Goal: Communication & Community: Participate in discussion

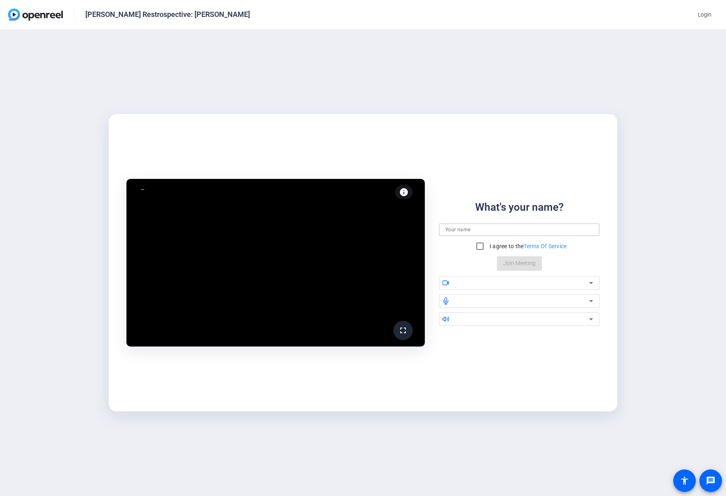
click at [466, 230] on input at bounding box center [519, 230] width 148 height 10
type input "[PERSON_NAME]"
click at [478, 246] on input "I agree to the Terms Of Service" at bounding box center [480, 246] width 16 height 16
checkbox input "true"
click at [458, 283] on div at bounding box center [522, 283] width 134 height 10
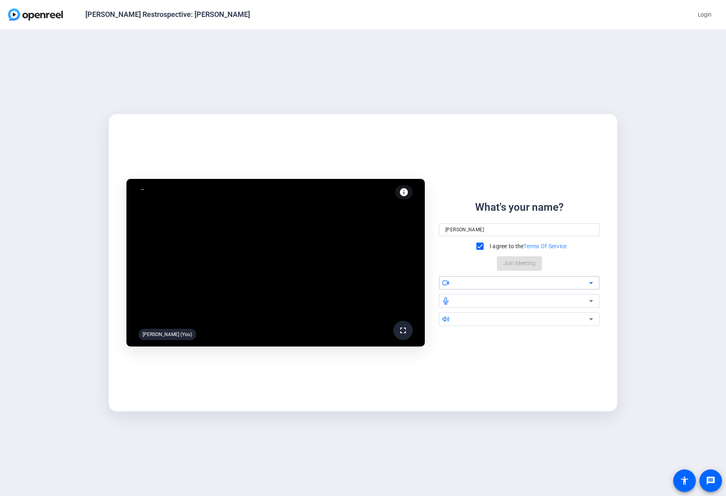
click at [495, 283] on div at bounding box center [522, 283] width 134 height 10
click at [495, 265] on span "Join Meeting" at bounding box center [519, 263] width 32 height 8
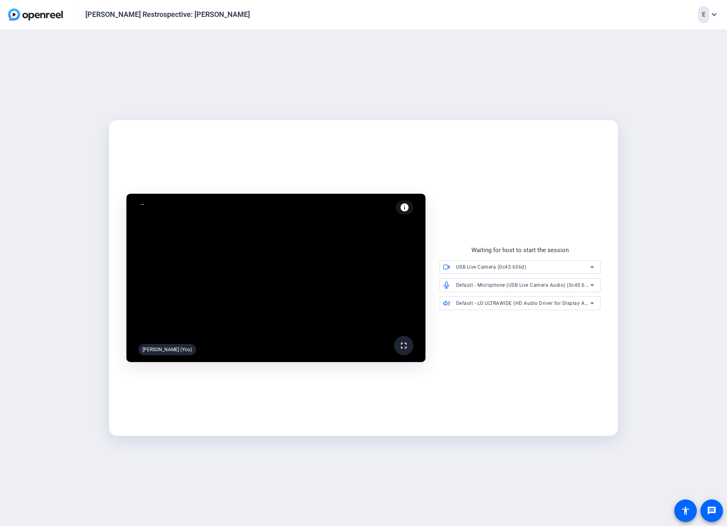
click at [399, 343] on span at bounding box center [403, 345] width 19 height 19
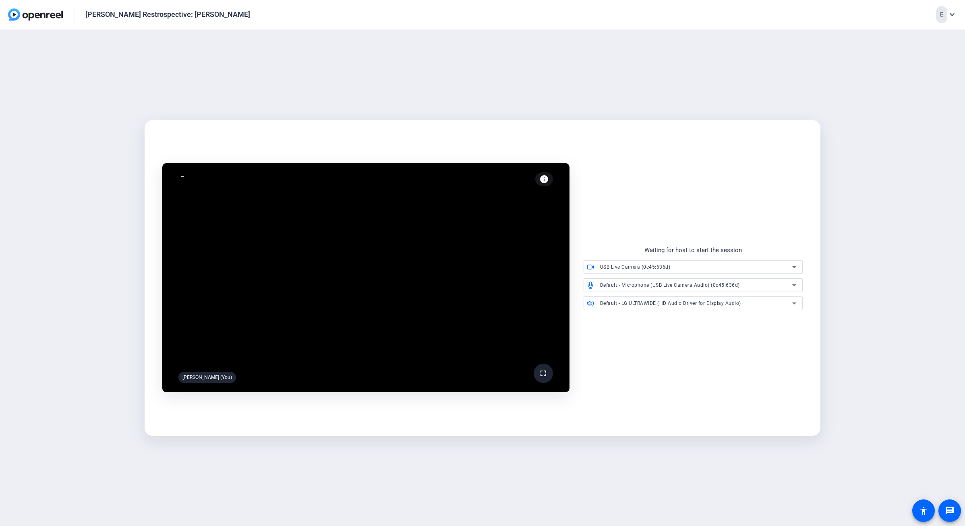
click at [495, 373] on mat-icon "fullscreen" at bounding box center [543, 373] width 10 height 10
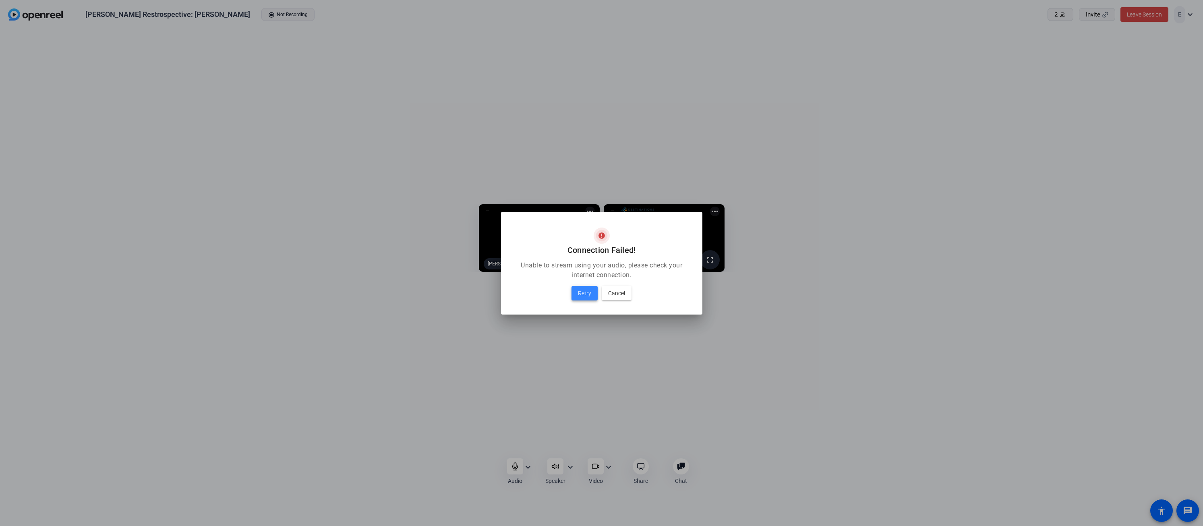
click at [495, 289] on span "Retry" at bounding box center [584, 293] width 13 height 10
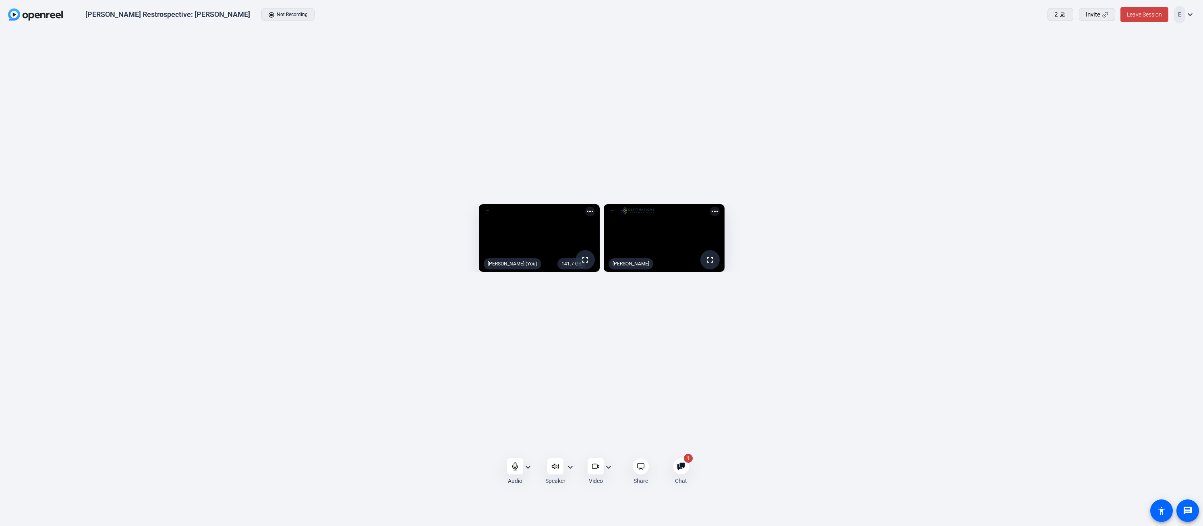
click at [495, 467] on mat-icon "expand_more" at bounding box center [528, 467] width 10 height 10
click at [495, 474] on div at bounding box center [601, 263] width 1203 height 526
click at [495, 459] on div "Chat 1" at bounding box center [681, 471] width 38 height 27
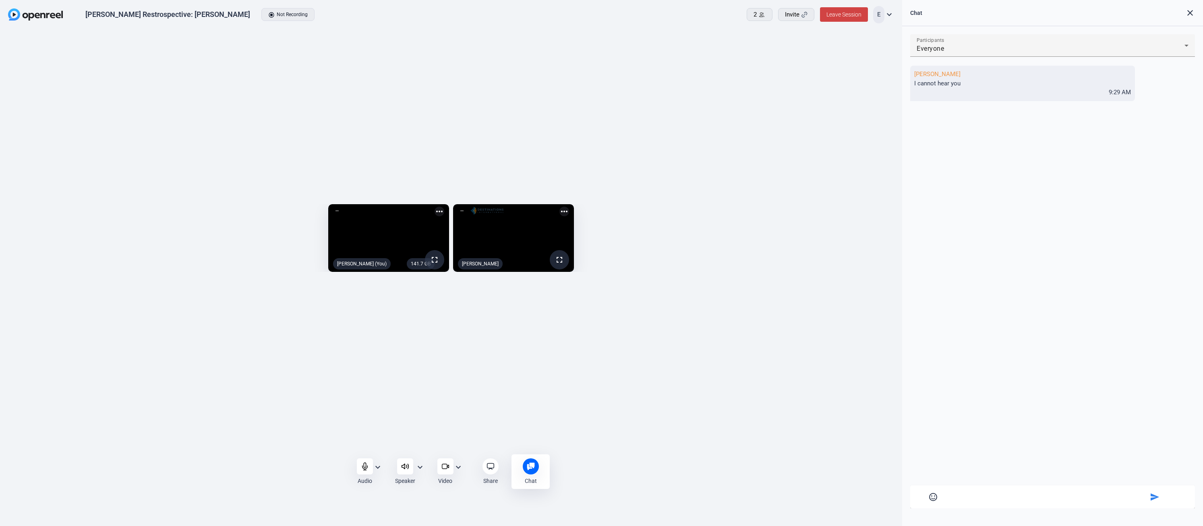
click at [495, 491] on mat-card-content "sentiment_satisfied_alt send" at bounding box center [1052, 496] width 285 height 23
click at [495, 492] on textarea at bounding box center [1052, 495] width 190 height 7
type textarea "I hear you"
click at [379, 470] on mat-icon "expand_more" at bounding box center [378, 467] width 10 height 10
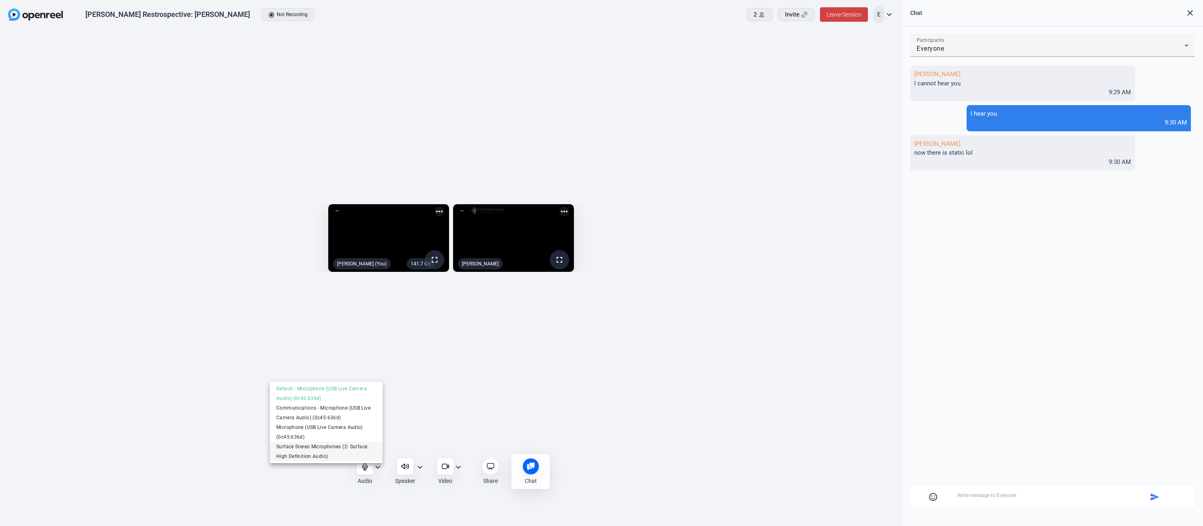
click at [320, 447] on span "Surface Stereo Microphones (2- Surface High Definition Audio)" at bounding box center [326, 451] width 100 height 19
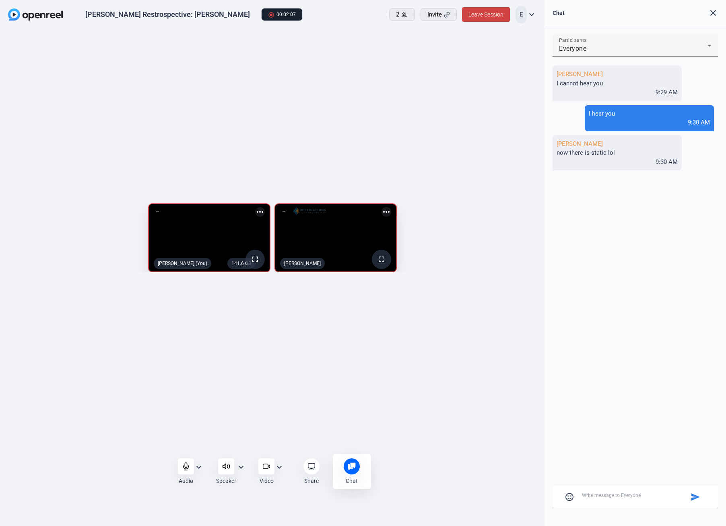
click at [495, 14] on mat-icon "close" at bounding box center [714, 13] width 10 height 10
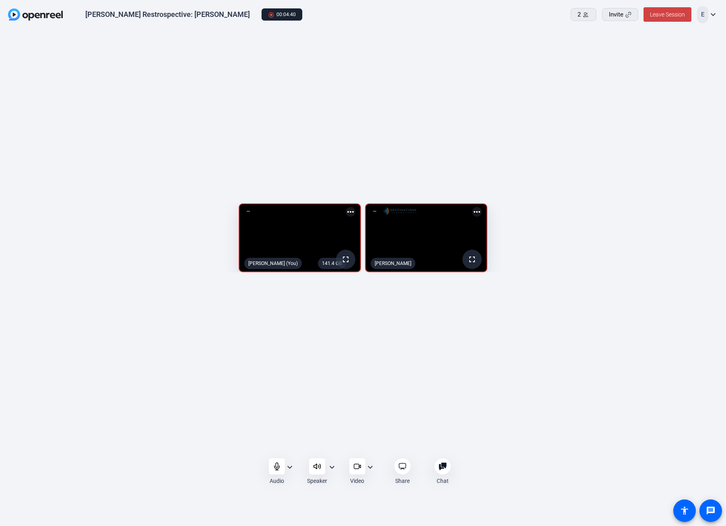
click at [348, 61] on div "141.4 GB fullscreen [PERSON_NAME] (You) more_horiz fullscreen [PERSON_NAME] mor…" at bounding box center [363, 240] width 726 height 421
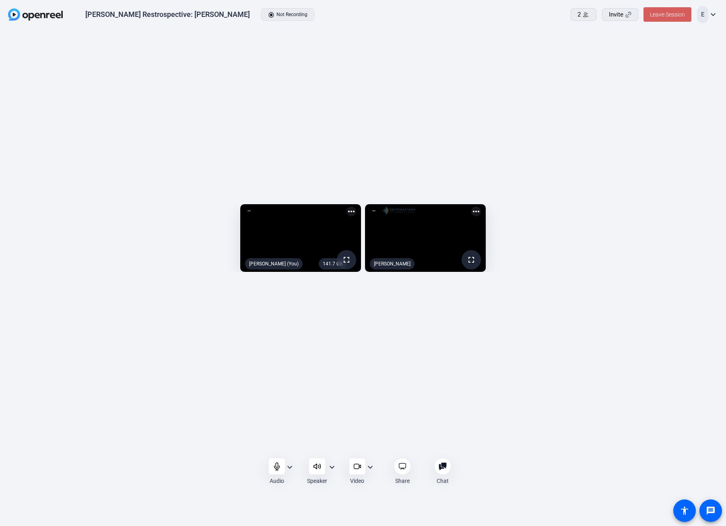
click at [495, 18] on span "Leave Session" at bounding box center [667, 14] width 35 height 6
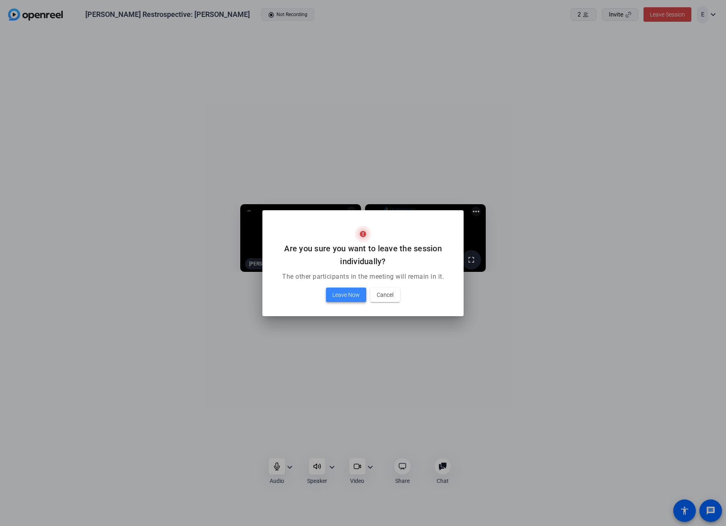
click at [343, 298] on span "Leave Now" at bounding box center [346, 295] width 27 height 10
